Goal: Task Accomplishment & Management: Manage account settings

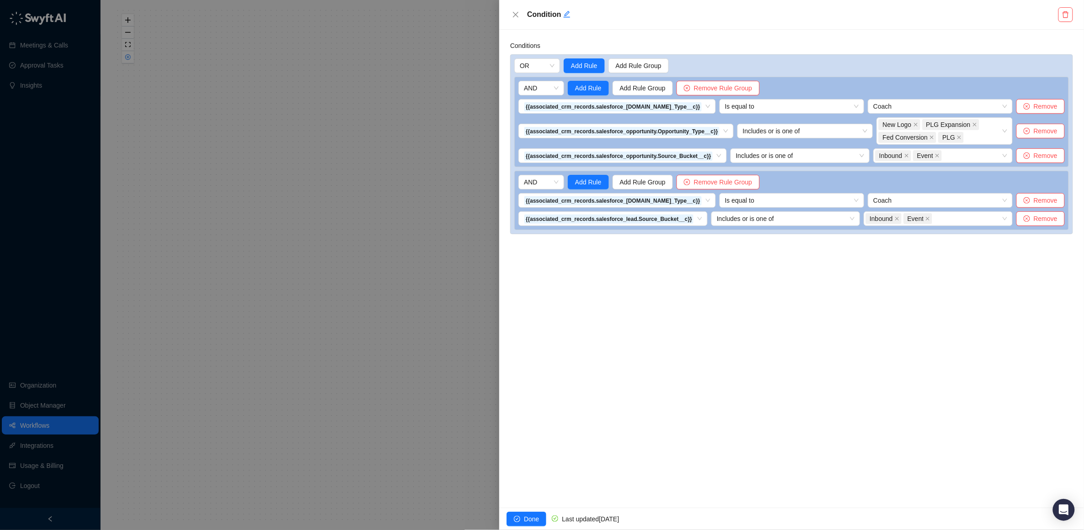
click at [42, 239] on div at bounding box center [542, 265] width 1084 height 530
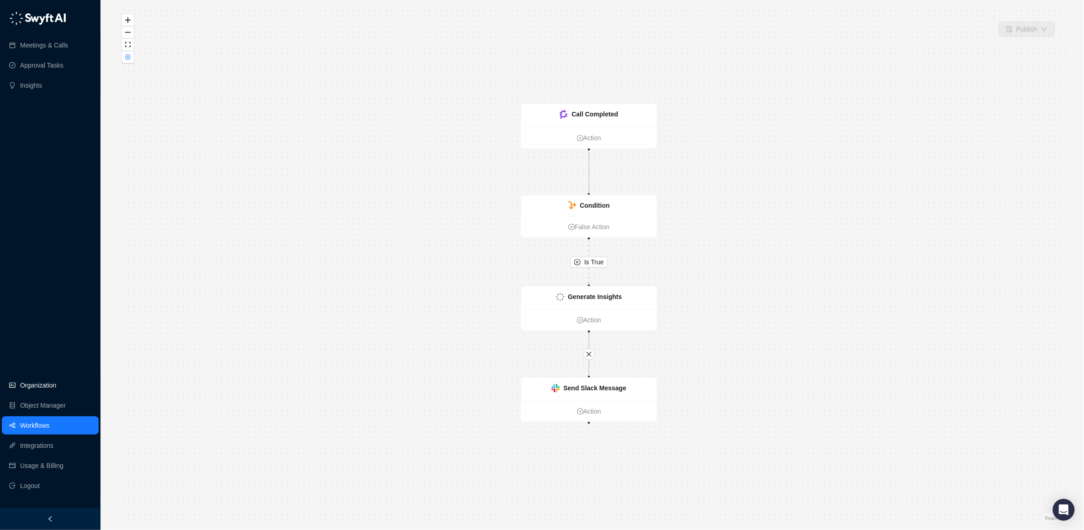
click at [32, 388] on link "Organization" at bounding box center [38, 385] width 36 height 18
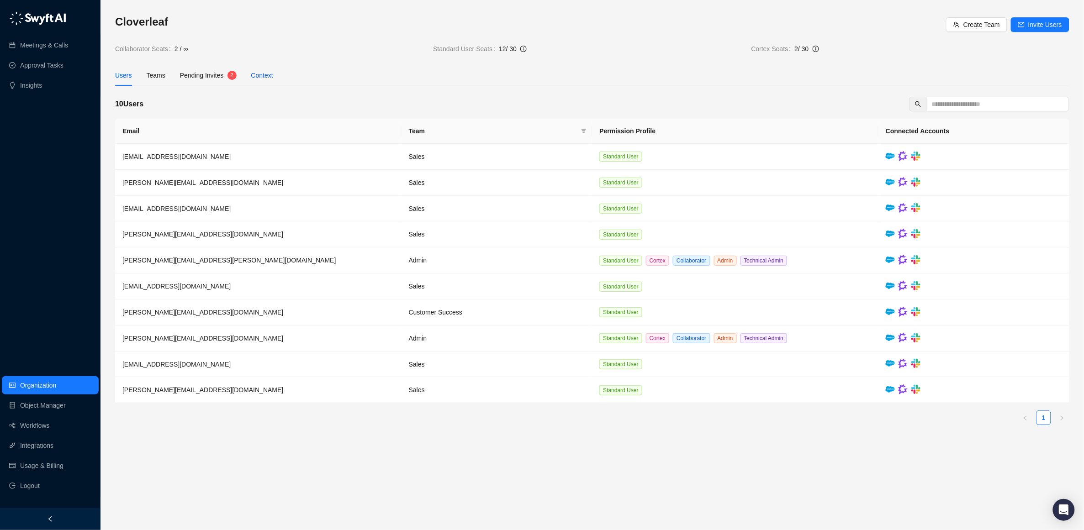
click at [264, 73] on div "Context" at bounding box center [262, 75] width 22 height 10
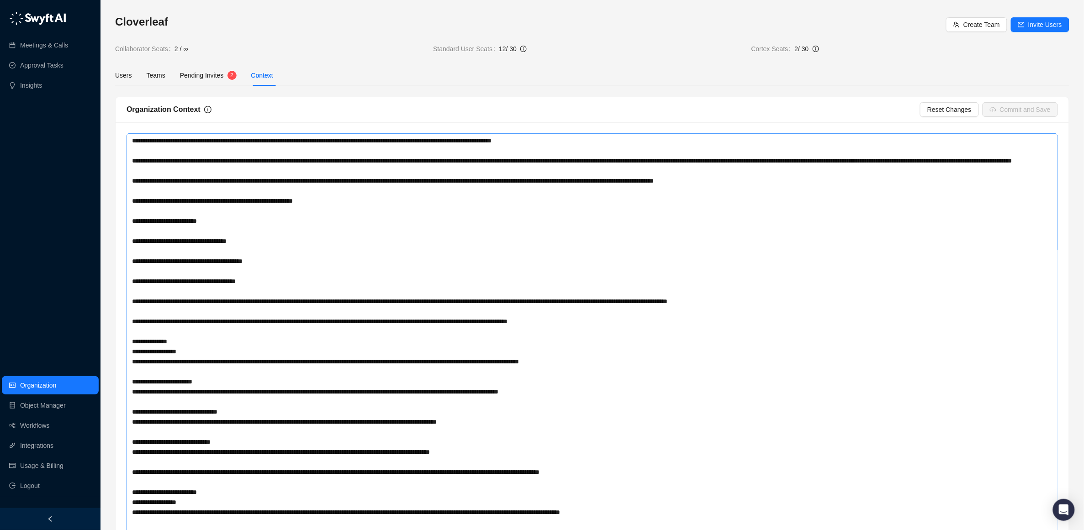
drag, startPoint x: 1053, startPoint y: 196, endPoint x: 810, endPoint y: 475, distance: 369.4
click at [965, 525] on textarea at bounding box center [592, 333] width 931 height 401
drag, startPoint x: 339, startPoint y: 312, endPoint x: 213, endPoint y: 251, distance: 140.4
click at [333, 307] on textarea at bounding box center [592, 330] width 931 height 394
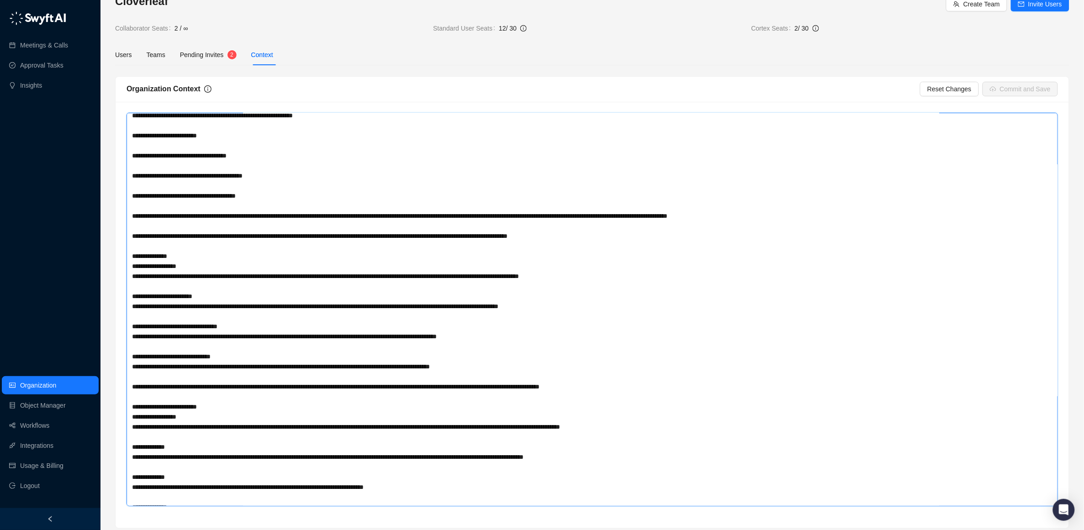
scroll to position [26, 0]
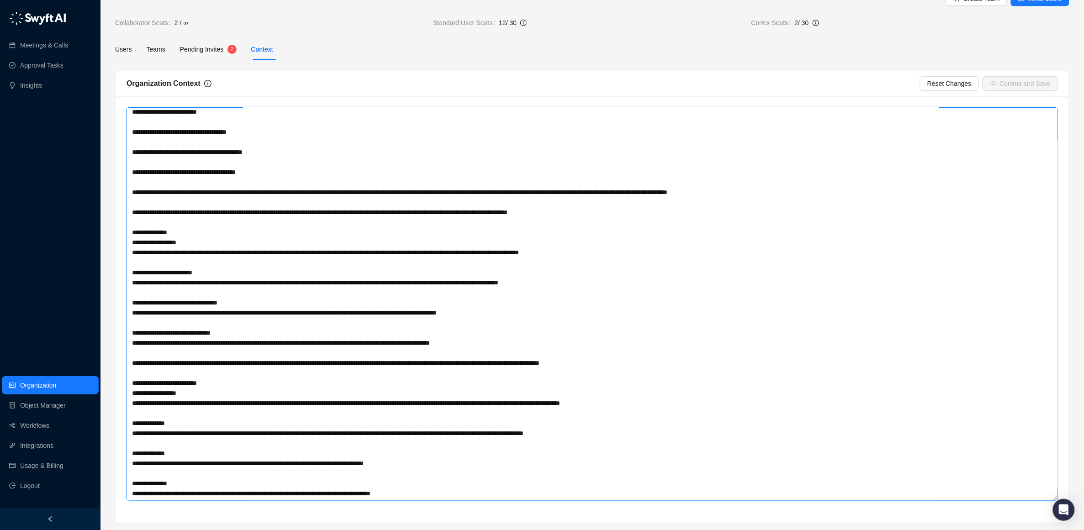
drag, startPoint x: 131, startPoint y: 138, endPoint x: 531, endPoint y: 511, distance: 546.6
click at [531, 511] on div at bounding box center [592, 309] width 953 height 427
click at [338, 286] on textarea at bounding box center [592, 304] width 931 height 394
paste textarea "**********"
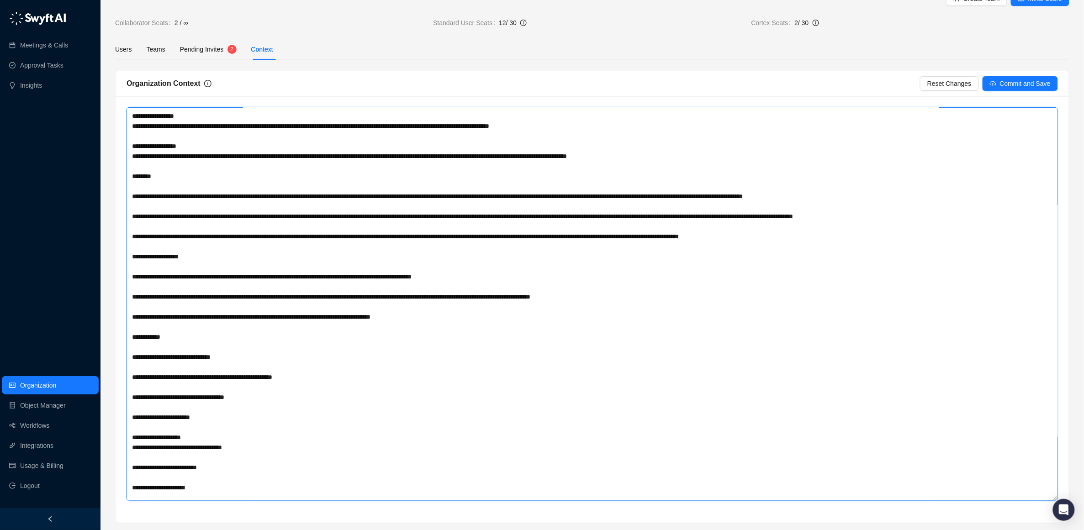
scroll to position [0, 0]
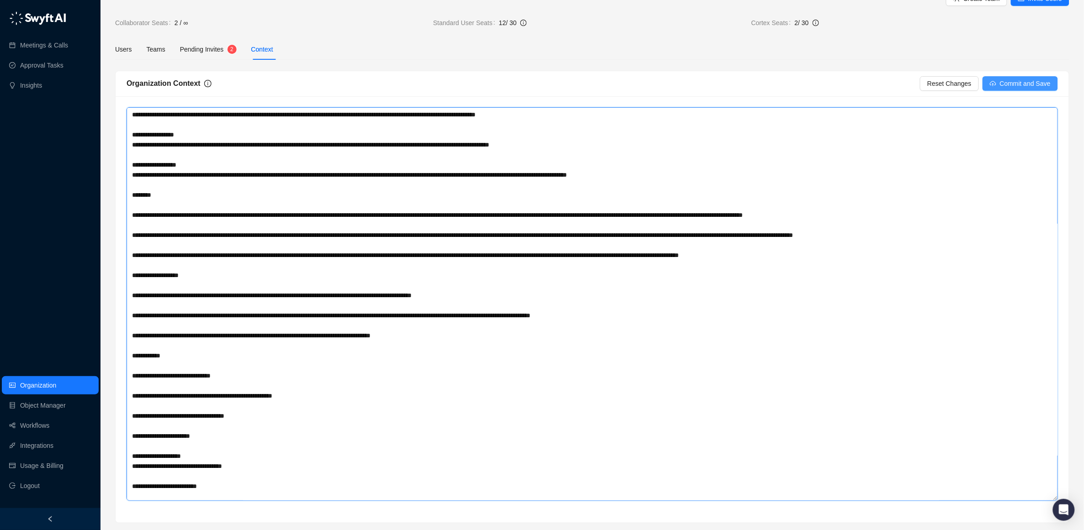
type textarea "**********"
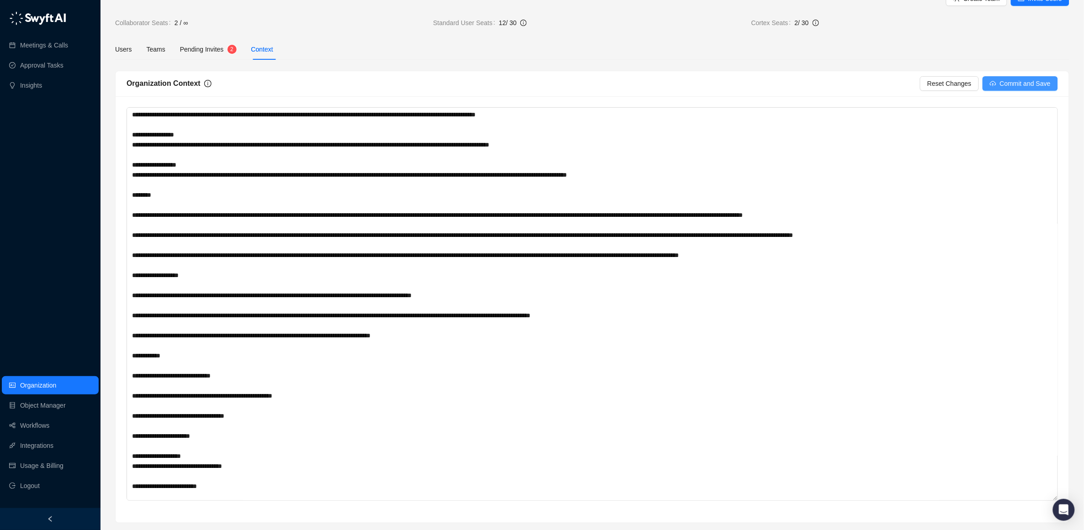
click at [1018, 87] on span "Commit and Save" at bounding box center [1025, 84] width 51 height 10
